Goal: Task Accomplishment & Management: Complete application form

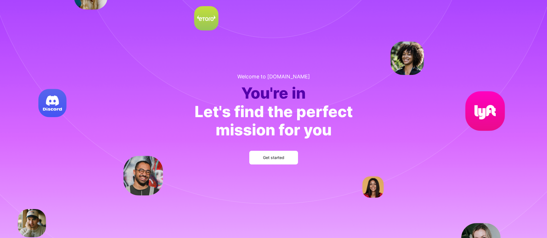
click at [282, 161] on button "Get started" at bounding box center [273, 158] width 49 height 14
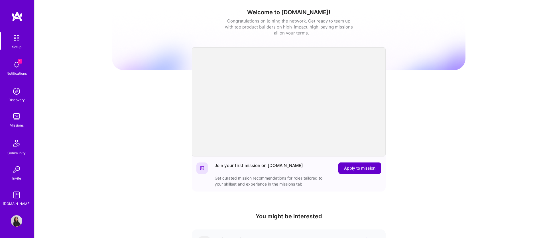
click at [352, 170] on span "Apply to mission" at bounding box center [359, 168] width 31 height 6
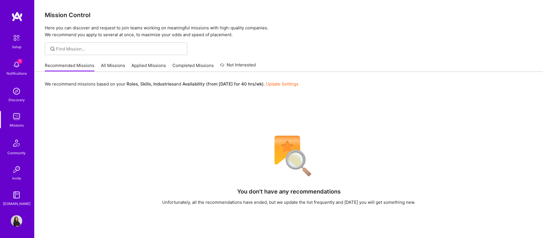
click at [109, 64] on link "All Missions" at bounding box center [113, 66] width 24 height 9
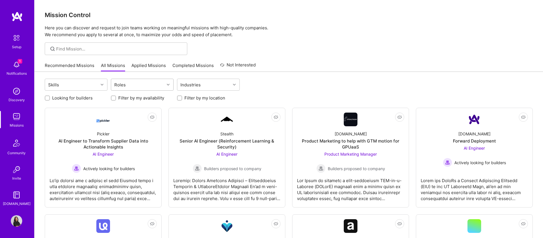
click at [152, 86] on div "Roles" at bounding box center [137, 84] width 53 height 11
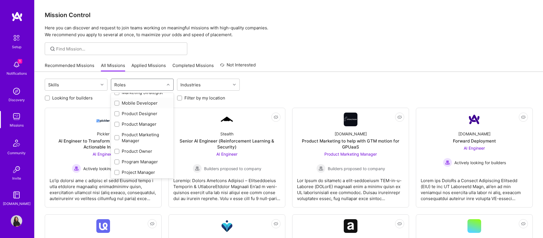
scroll to position [249, 0]
click at [150, 115] on div "Program Manager" at bounding box center [142, 116] width 56 height 6
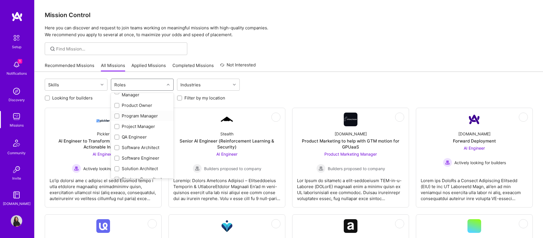
checkbox input "true"
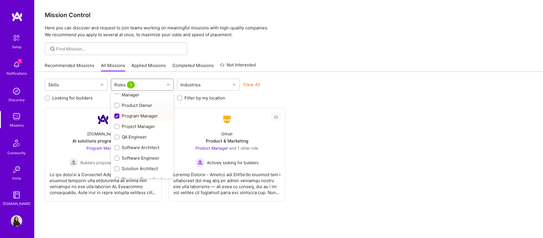
click at [147, 106] on div "Product Owner" at bounding box center [142, 105] width 56 height 6
checkbox input "true"
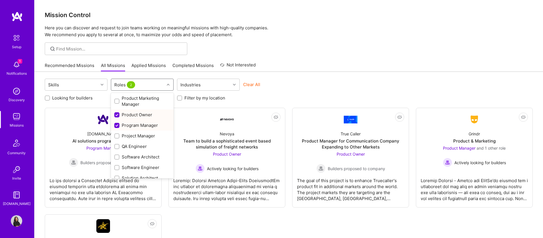
scroll to position [237, 0]
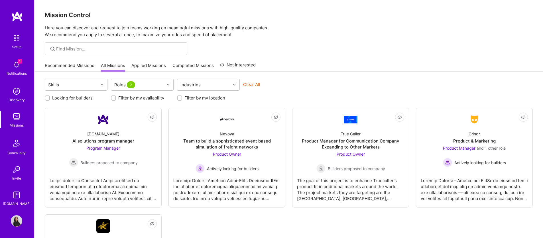
click at [300, 85] on div "Clear All" at bounding box center [274, 87] width 63 height 11
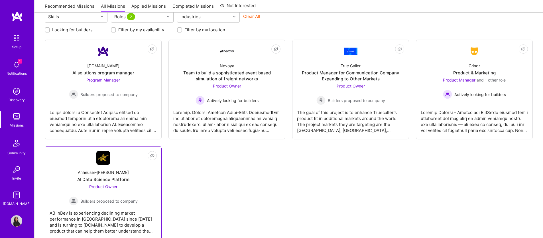
scroll to position [84, 0]
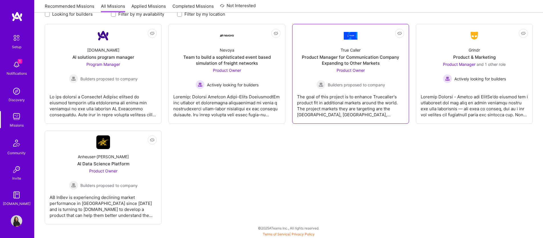
click at [352, 99] on div "The goal of this project is to enhance Truecaller's product fit in additional m…" at bounding box center [350, 103] width 107 height 29
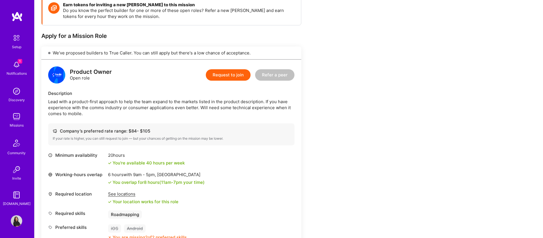
scroll to position [88, 0]
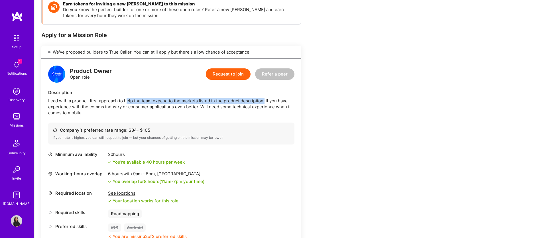
drag, startPoint x: 127, startPoint y: 101, endPoint x: 267, endPoint y: 101, distance: 139.7
click at [267, 101] on div "Lead with a product-first approach to help the team expand to the markets liste…" at bounding box center [171, 107] width 246 height 18
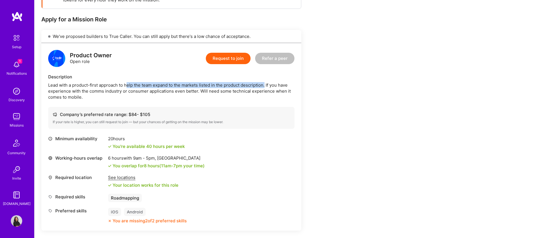
scroll to position [105, 0]
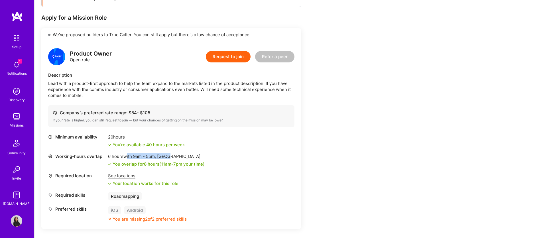
drag, startPoint x: 125, startPoint y: 157, endPoint x: 171, endPoint y: 155, distance: 46.2
click at [171, 155] on div "6 hours with 9am - 5pm , [GEOGRAPHIC_DATA]" at bounding box center [156, 156] width 97 height 6
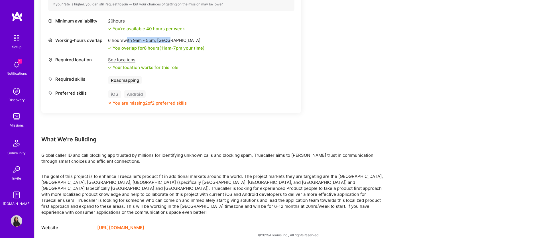
scroll to position [222, 0]
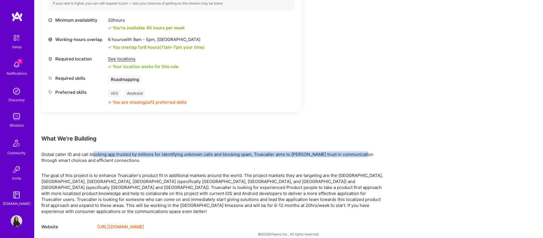
drag, startPoint x: 94, startPoint y: 155, endPoint x: 359, endPoint y: 155, distance: 266.0
click at [359, 155] on div "Global caller ID and call blocking app trusted by millions for identifying unkn…" at bounding box center [212, 157] width 342 height 12
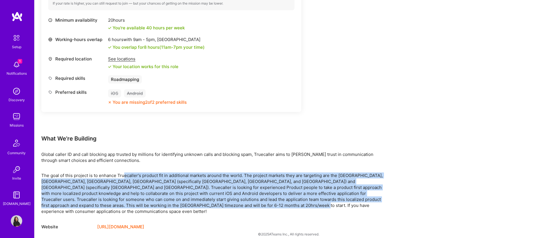
drag, startPoint x: 123, startPoint y: 177, endPoint x: 374, endPoint y: 204, distance: 252.3
click at [374, 204] on p "The goal of this project is to enhance Truecaller's product fit in additional m…" at bounding box center [212, 193] width 342 height 42
click at [253, 196] on p "The goal of this project is to enhance Truecaller's product fit in additional m…" at bounding box center [212, 193] width 342 height 42
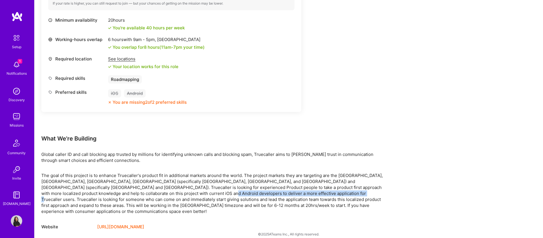
drag, startPoint x: 143, startPoint y: 194, endPoint x: 281, endPoint y: 194, distance: 137.4
click at [281, 194] on p "The goal of this project is to enhance Truecaller's product fit in additional m…" at bounding box center [212, 193] width 342 height 42
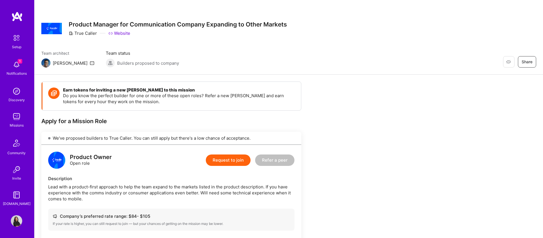
scroll to position [0, 0]
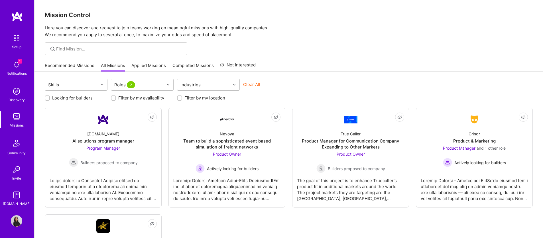
scroll to position [84, 0]
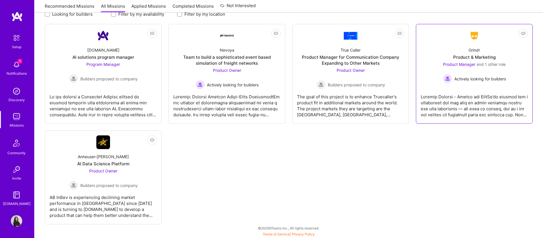
click at [493, 58] on div "Product & Marketing" at bounding box center [474, 57] width 42 height 6
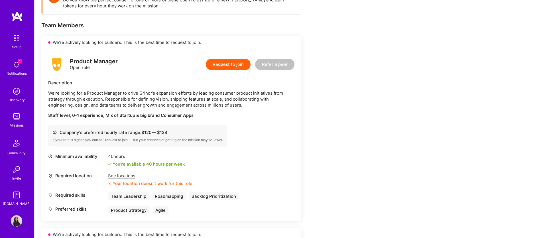
scroll to position [119, 0]
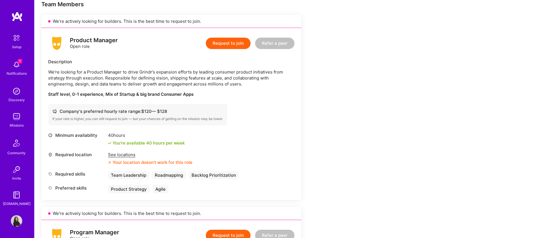
click at [127, 156] on div "See locations" at bounding box center [150, 155] width 84 height 6
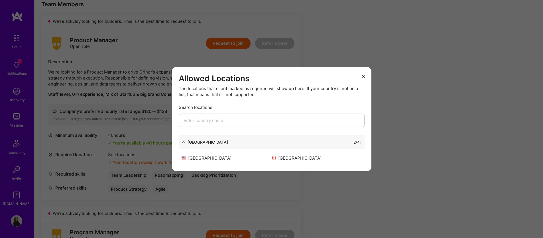
click at [365, 76] on icon "modal" at bounding box center [363, 76] width 3 height 3
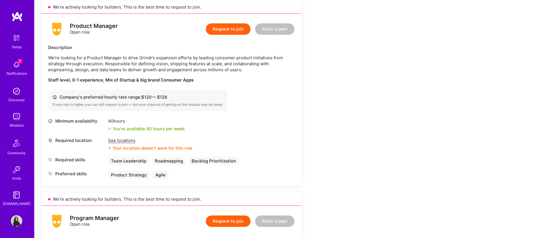
scroll to position [144, 0]
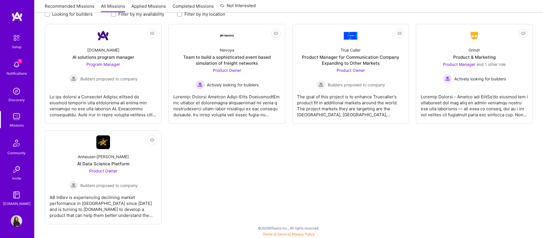
scroll to position [84, 0]
click at [117, 194] on div "AB InBev is experiencing declining market performance in [GEOGRAPHIC_DATA] sinc…" at bounding box center [103, 204] width 107 height 29
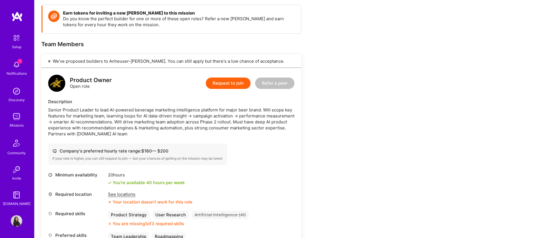
scroll to position [79, 0]
click at [128, 193] on div "See locations" at bounding box center [150, 194] width 84 height 6
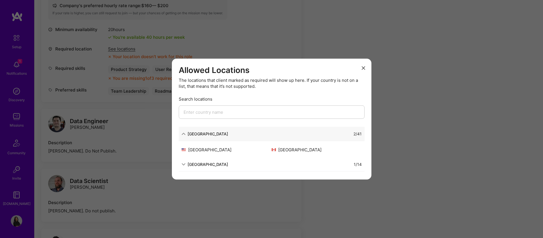
scroll to position [227, 0]
click at [193, 164] on div "[GEOGRAPHIC_DATA]" at bounding box center [208, 164] width 40 height 6
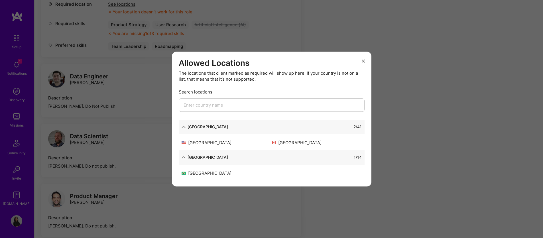
scroll to position [318, 0]
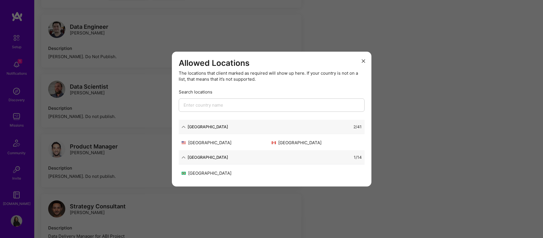
click at [363, 61] on icon "modal" at bounding box center [363, 60] width 3 height 3
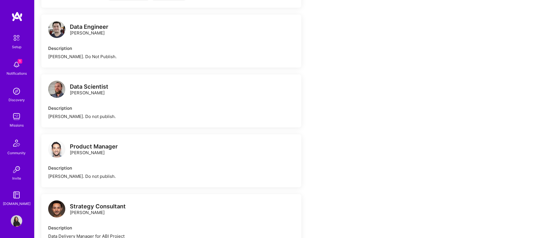
scroll to position [0, 0]
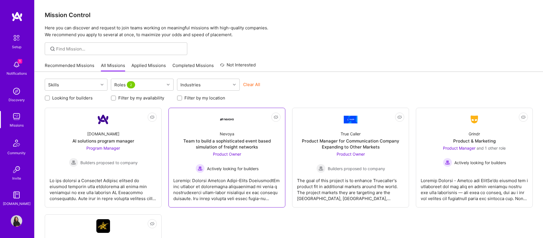
scroll to position [84, 0]
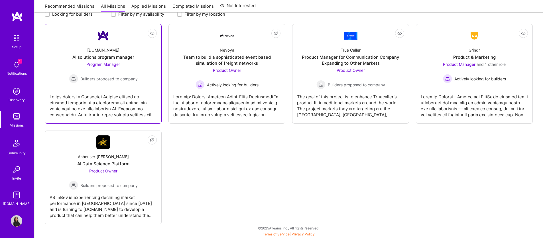
click at [133, 55] on div "AI solutions program manager" at bounding box center [103, 57] width 62 height 6
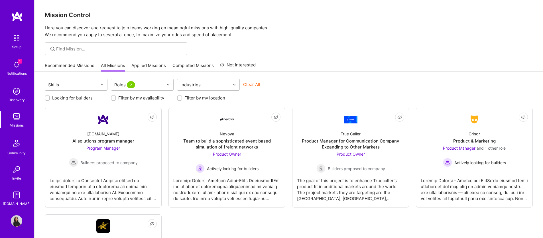
scroll to position [84, 0]
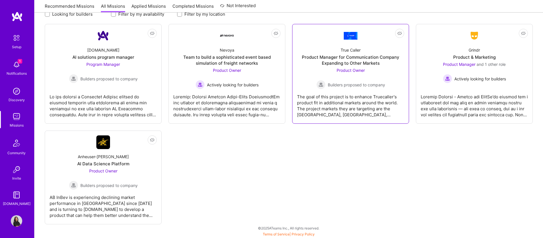
click at [357, 83] on span "Builders proposed to company" at bounding box center [356, 85] width 57 height 6
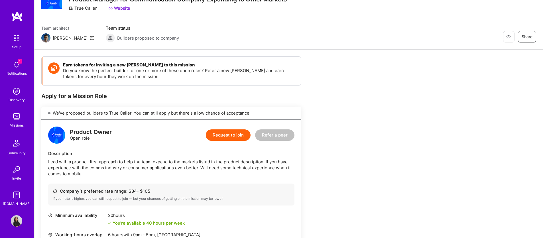
scroll to position [47, 0]
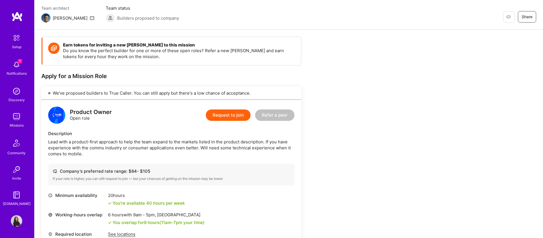
click at [17, 63] on img at bounding box center [16, 64] width 11 height 11
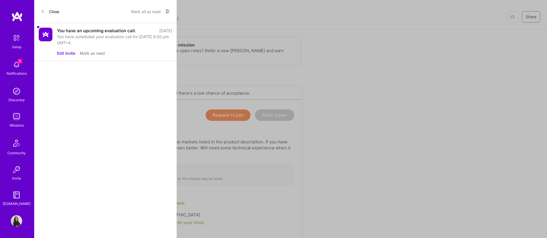
click at [46, 11] on button "Close" at bounding box center [50, 11] width 18 height 9
